Goal: Transaction & Acquisition: Purchase product/service

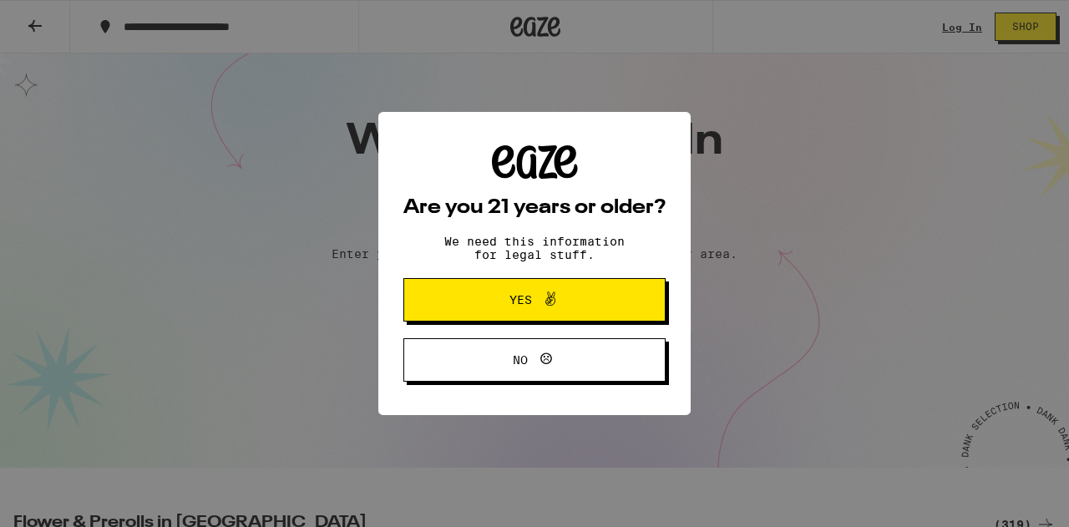
click at [514, 306] on span "Yes" at bounding box center [520, 300] width 23 height 12
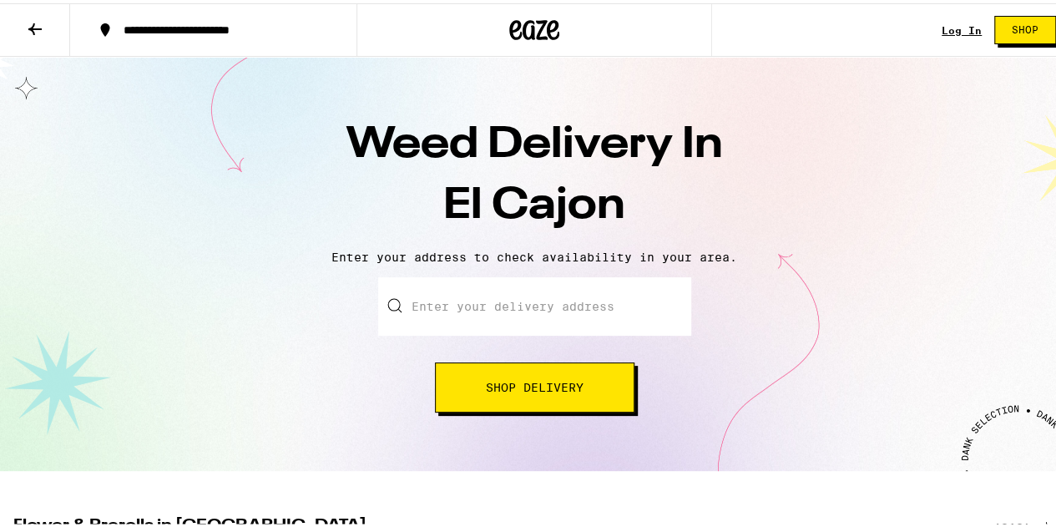
click at [507, 305] on input "Enter your delivery address" at bounding box center [534, 303] width 313 height 58
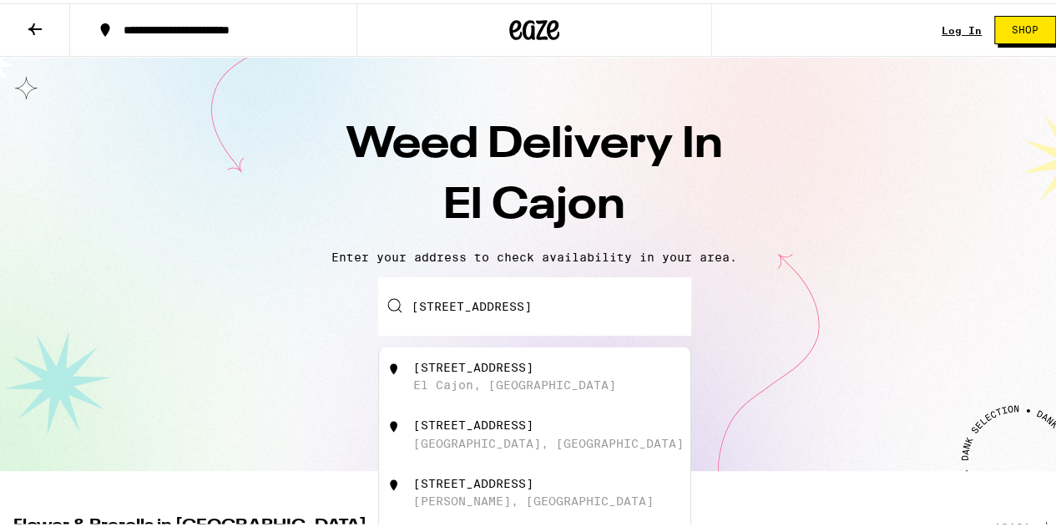
click at [493, 363] on div "[STREET_ADDRESS]" at bounding box center [473, 363] width 120 height 13
type input "[STREET_ADDRESS]"
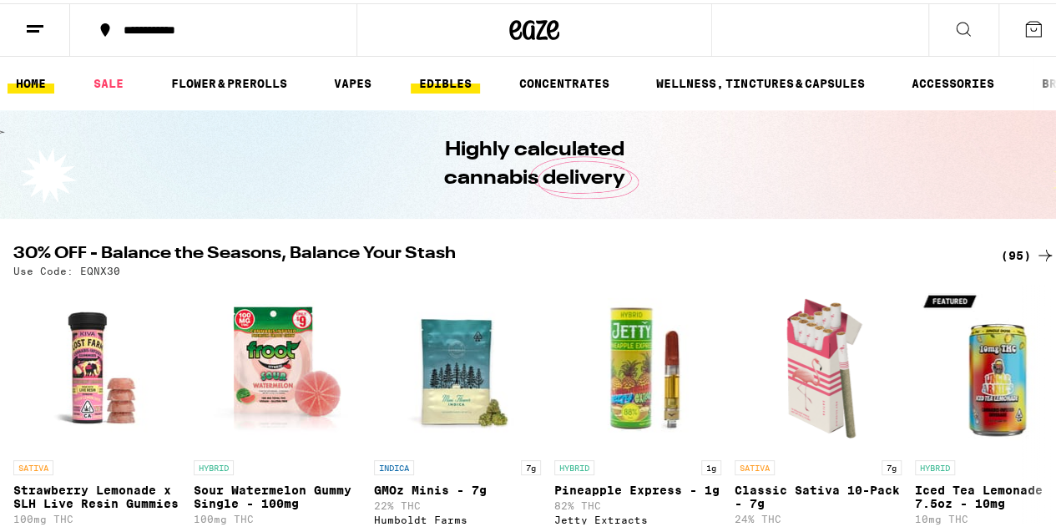
click at [449, 78] on link "EDIBLES" at bounding box center [445, 80] width 69 height 20
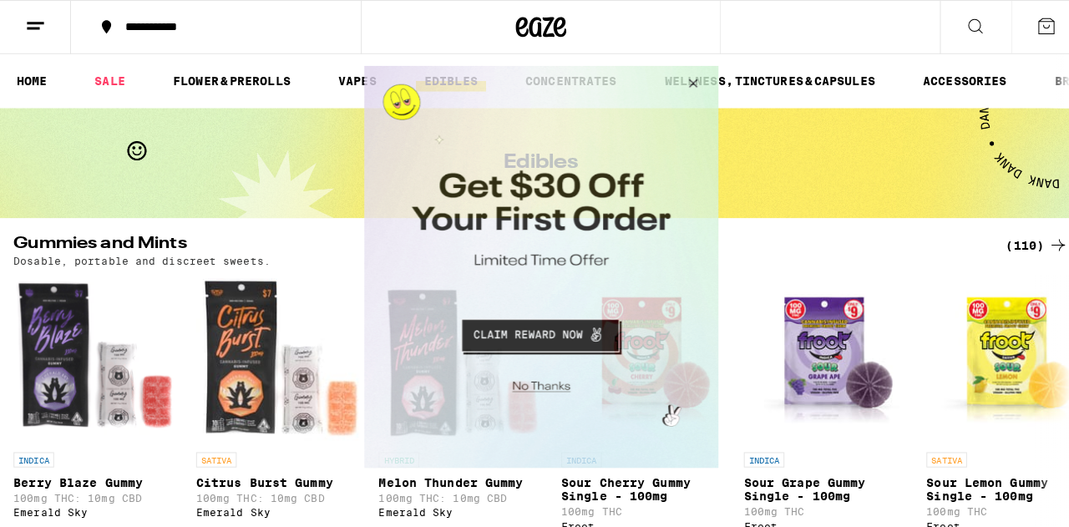
click at [692, 77] on button "Close Modal" at bounding box center [685, 85] width 45 height 40
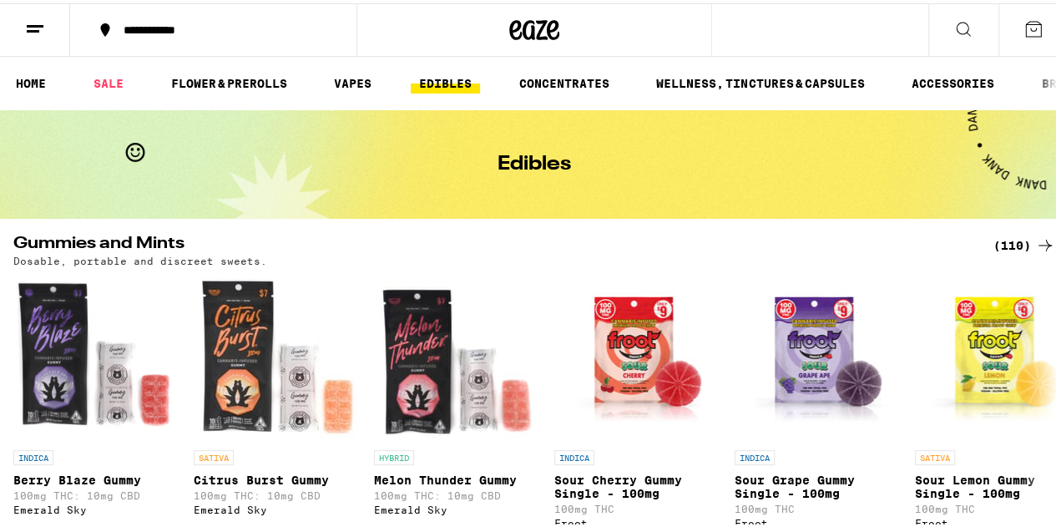
click at [954, 21] on icon at bounding box center [964, 26] width 20 height 20
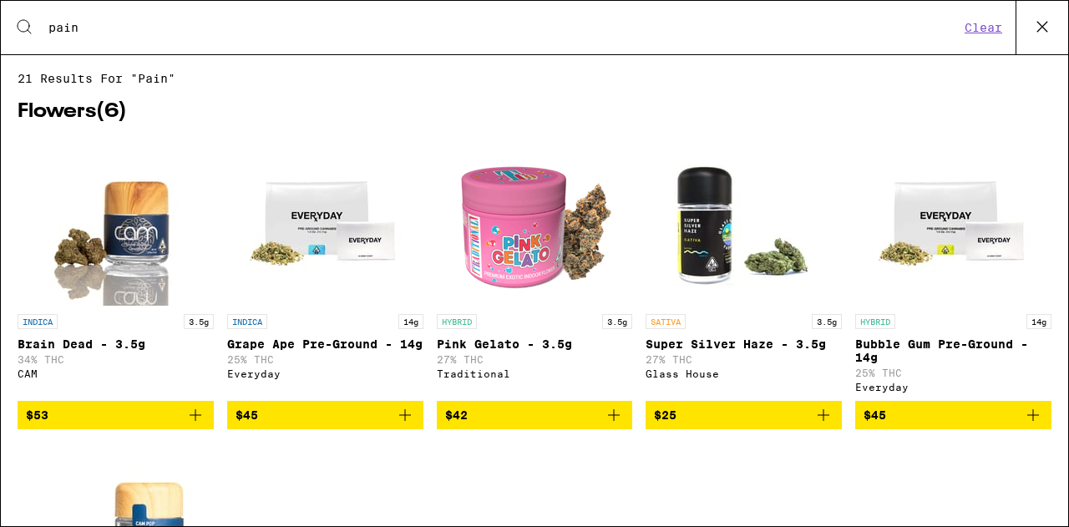
type input "pain"
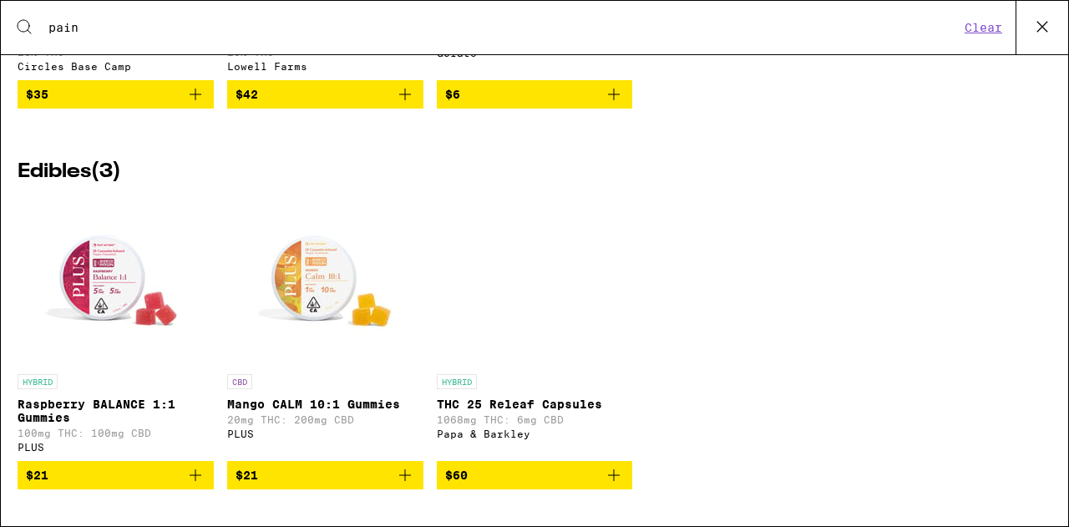
scroll to position [1815, 0]
click at [573, 398] on p "THC 25 Releaf Capsules" at bounding box center [535, 404] width 196 height 13
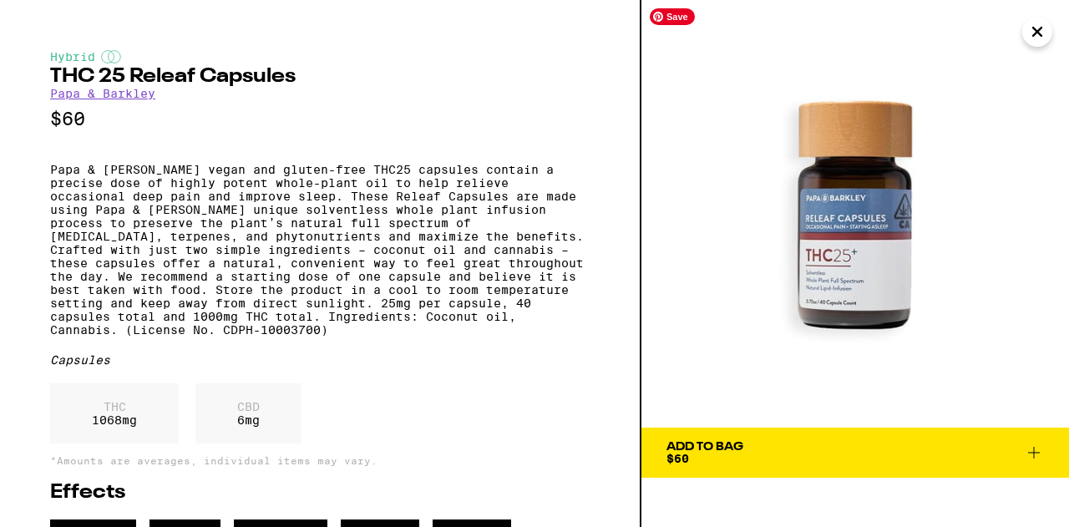
click at [859, 282] on img at bounding box center [855, 214] width 428 height 428
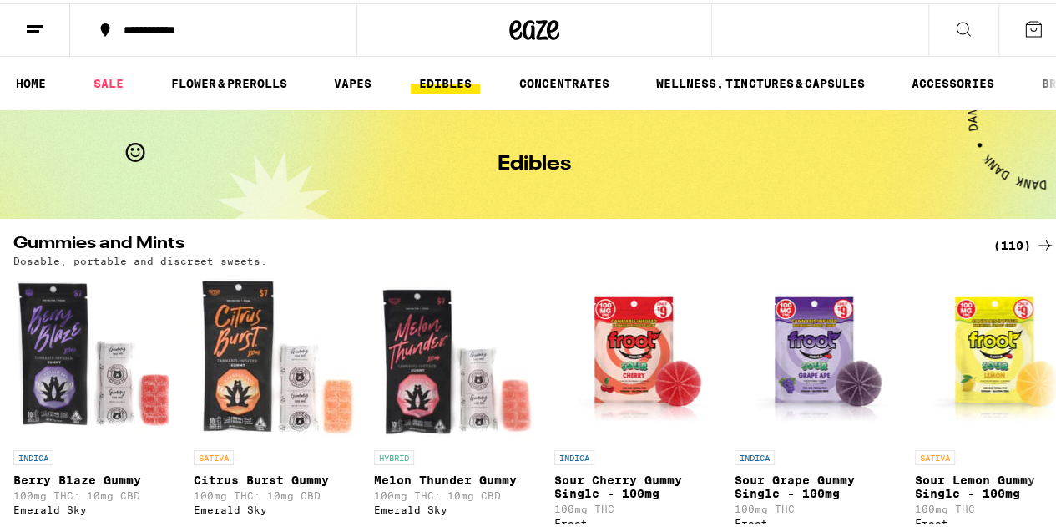
click at [954, 23] on icon at bounding box center [964, 26] width 20 height 20
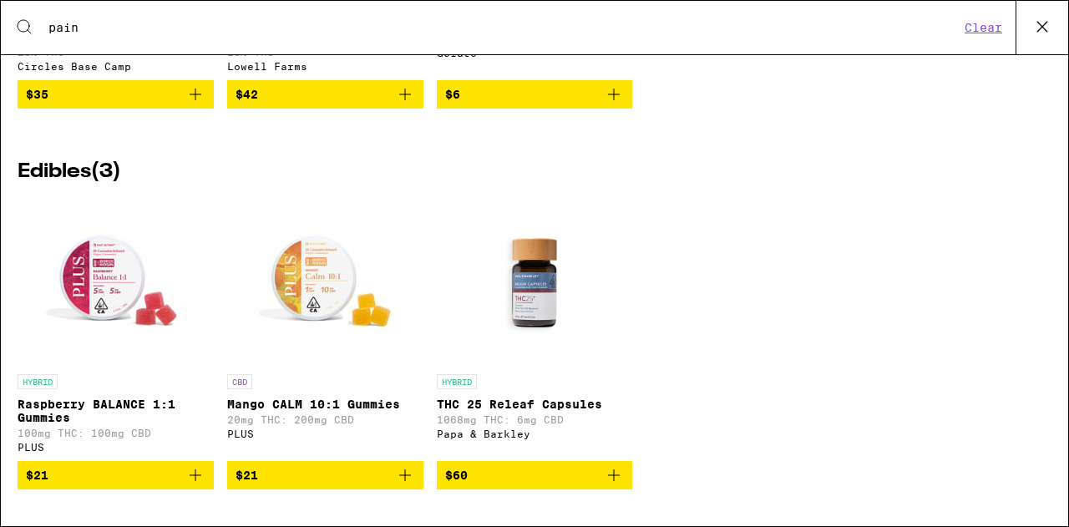
scroll to position [1815, 0]
click at [191, 477] on icon "Add to bag" at bounding box center [195, 475] width 20 height 20
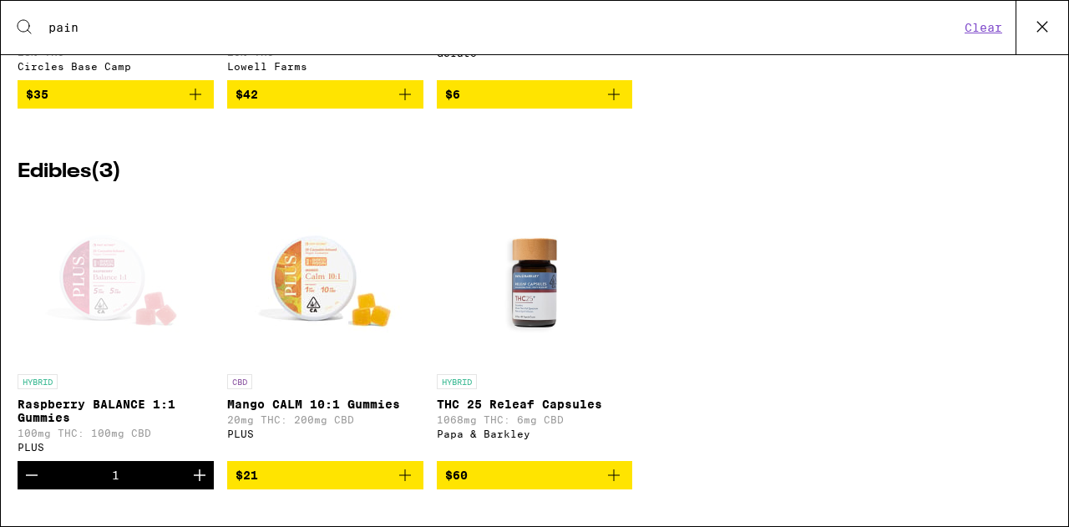
click at [90, 398] on p "Raspberry BALANCE 1:1 Gummies" at bounding box center [116, 411] width 196 height 27
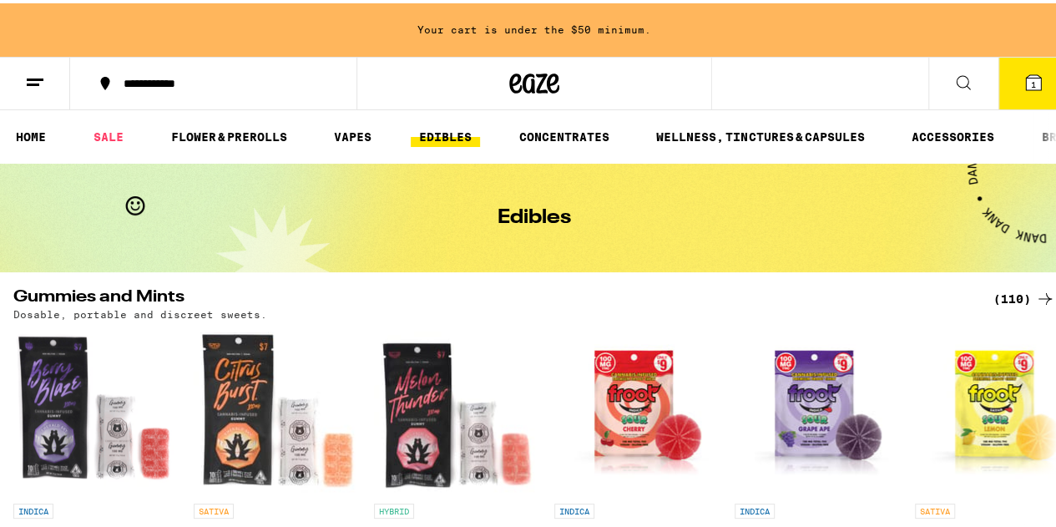
click at [563, 43] on div "Your cart is under the $50 minimum." at bounding box center [534, 26] width 1069 height 53
click at [957, 73] on icon at bounding box center [963, 79] width 13 height 13
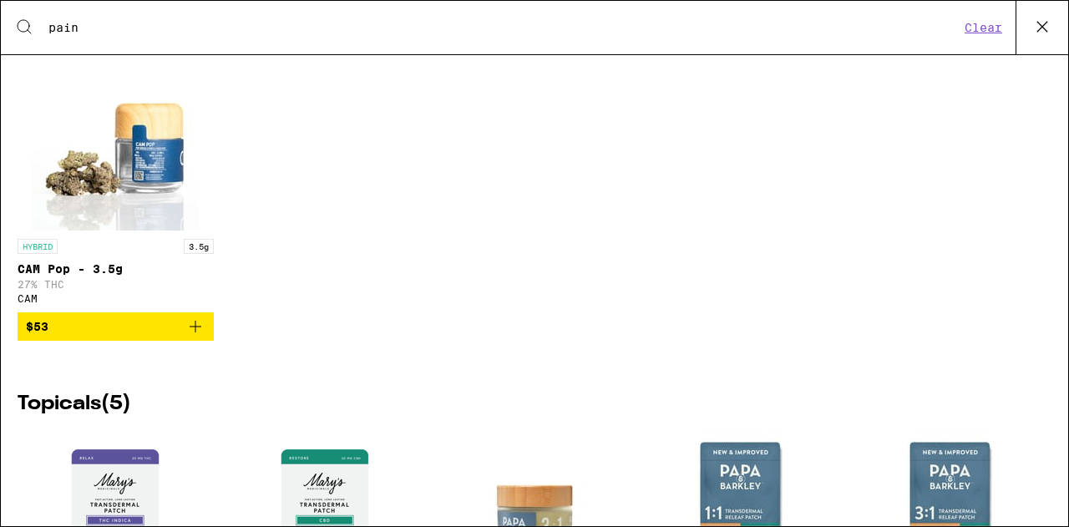
scroll to position [777, 0]
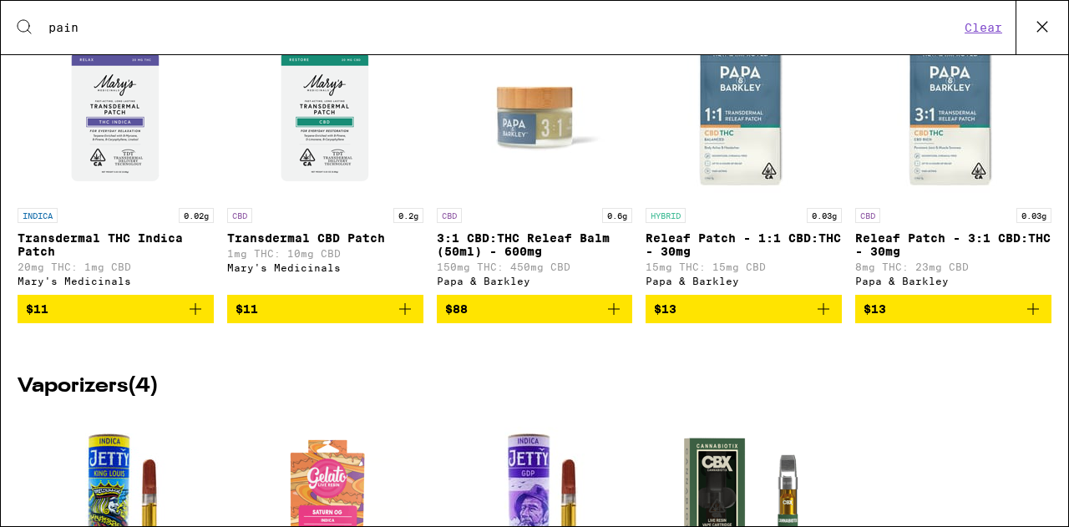
click at [703, 258] on p "Releaf Patch - 1:1 CBD:THC - 30mg" at bounding box center [744, 244] width 196 height 27
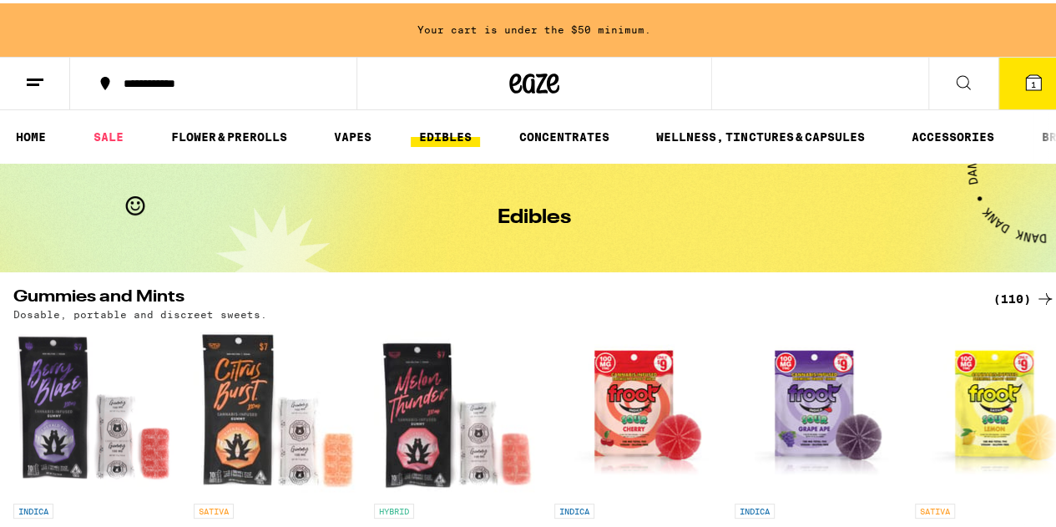
click at [957, 75] on icon at bounding box center [963, 79] width 13 height 13
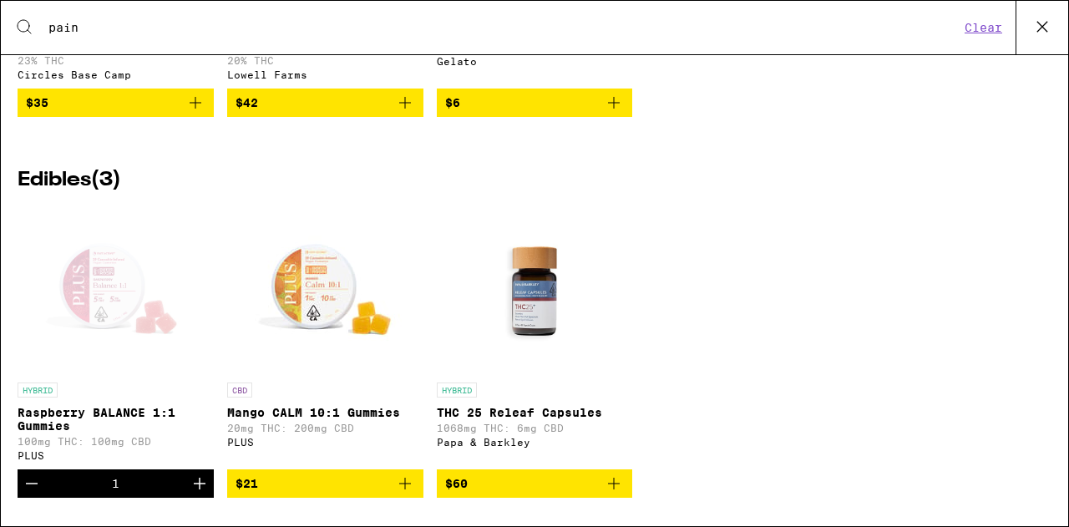
scroll to position [1815, 0]
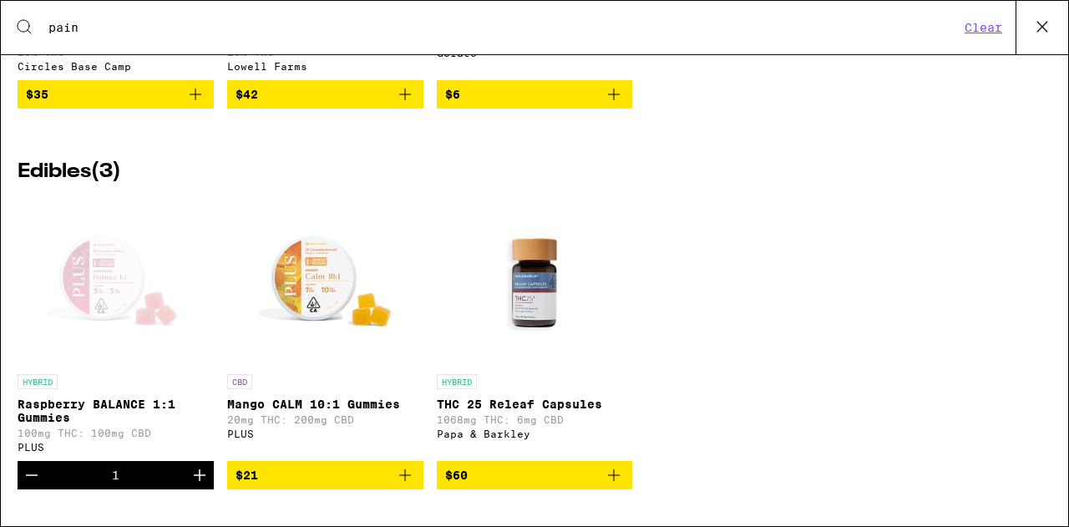
click at [362, 398] on p "Mango CALM 10:1 Gummies" at bounding box center [325, 404] width 196 height 13
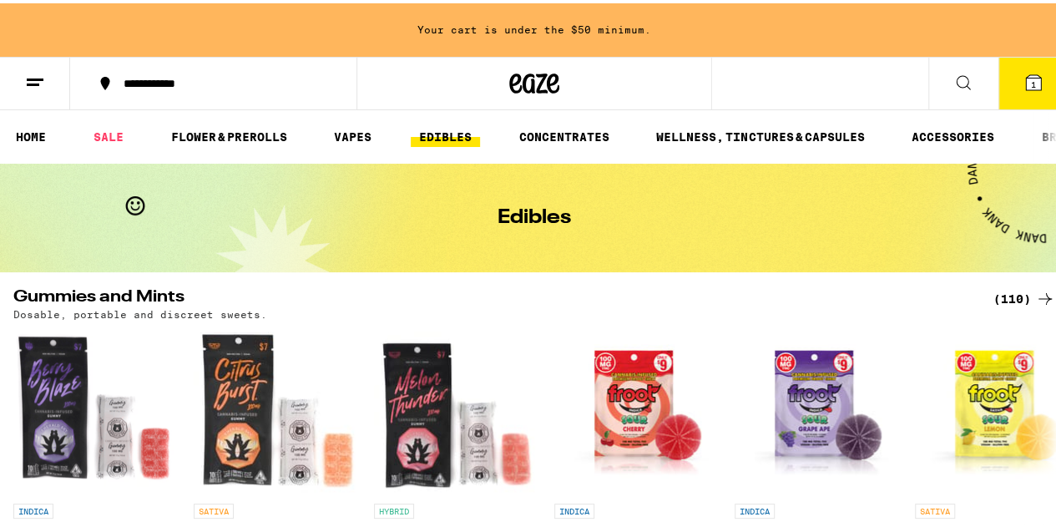
click at [957, 81] on icon at bounding box center [963, 79] width 13 height 13
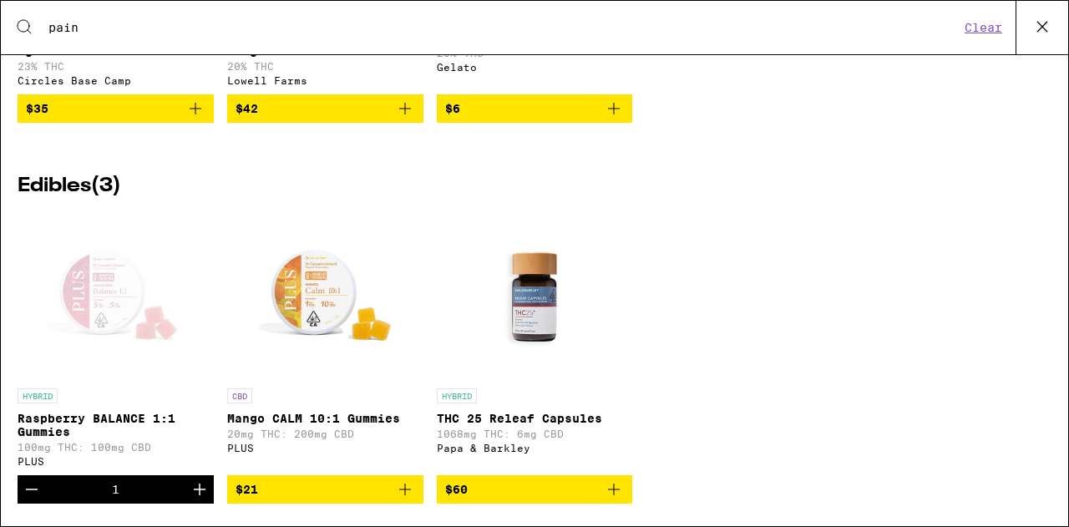
scroll to position [1815, 0]
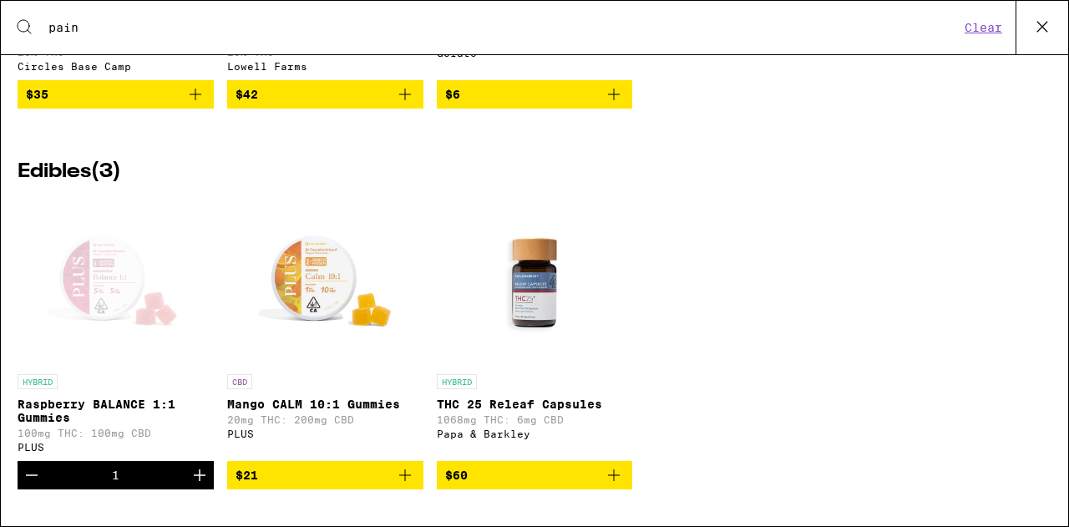
click at [62, 398] on p "Raspberry BALANCE 1:1 Gummies" at bounding box center [116, 411] width 196 height 27
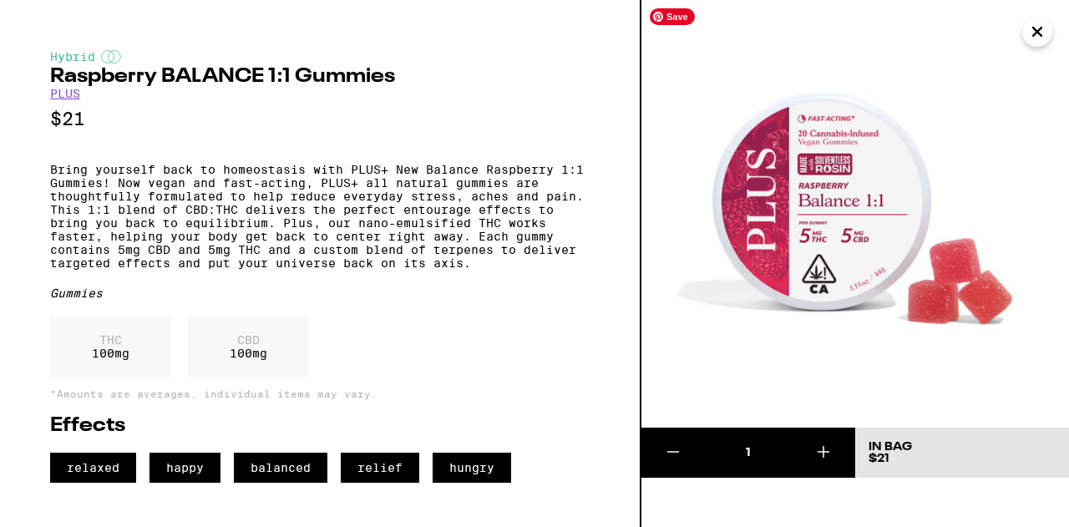
click at [856, 209] on img at bounding box center [855, 214] width 428 height 428
